Goal: Information Seeking & Learning: Check status

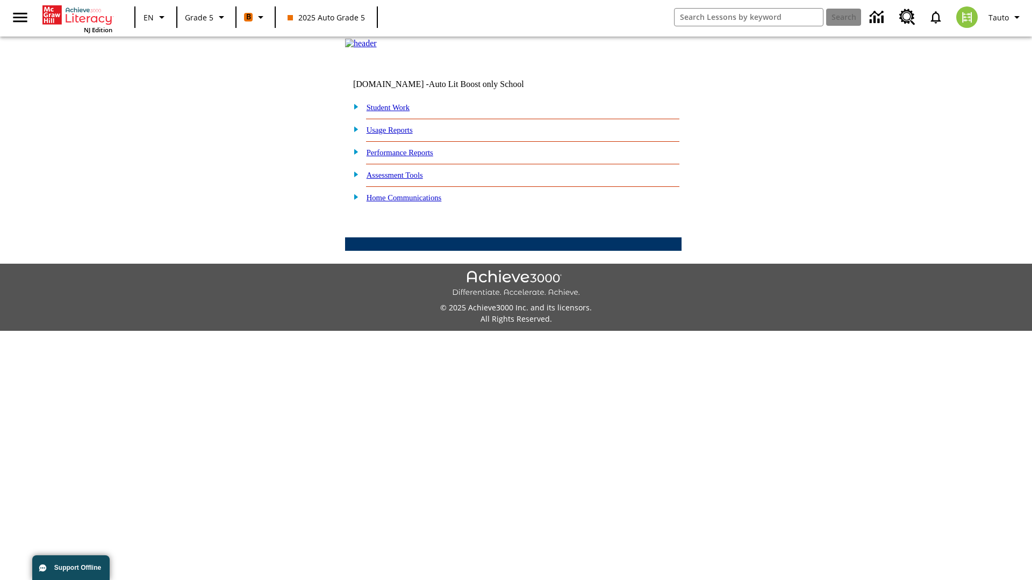
click at [411, 157] on link "Performance Reports" at bounding box center [400, 152] width 67 height 9
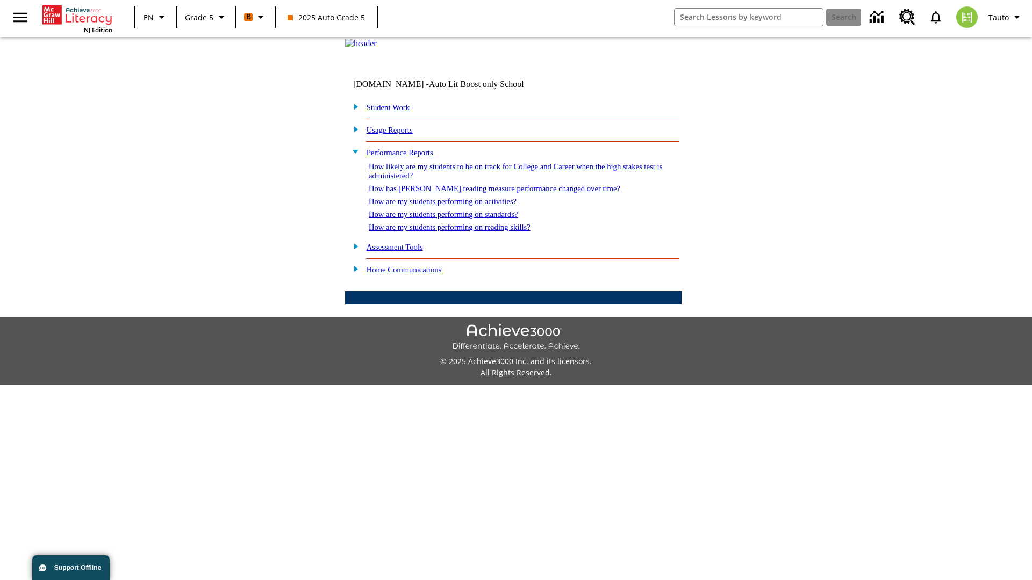
click at [489, 193] on link "How has [PERSON_NAME] reading measure performance changed over time?" at bounding box center [495, 188] width 252 height 9
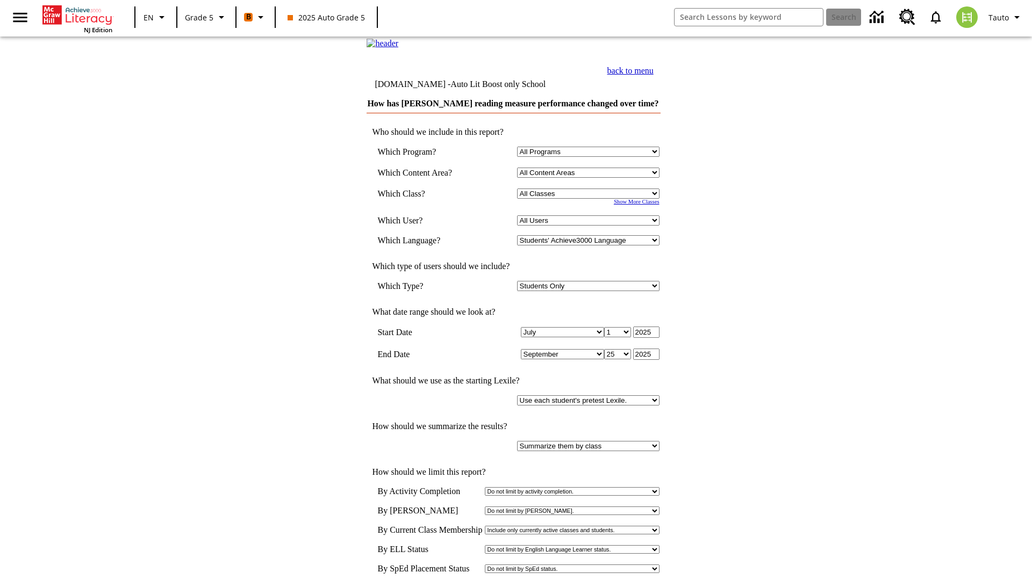
click at [590, 199] on select "Select a Class: All Classes 2025 Auto Grade 5 OL 2025 Auto Grade 6" at bounding box center [588, 194] width 142 height 10
select select "11133131"
